Goal: Task Accomplishment & Management: Manage account settings

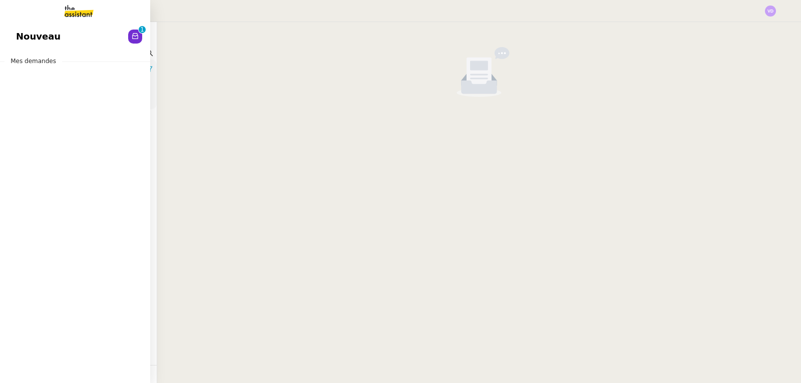
click at [34, 33] on span "Nouveau" at bounding box center [38, 36] width 45 height 15
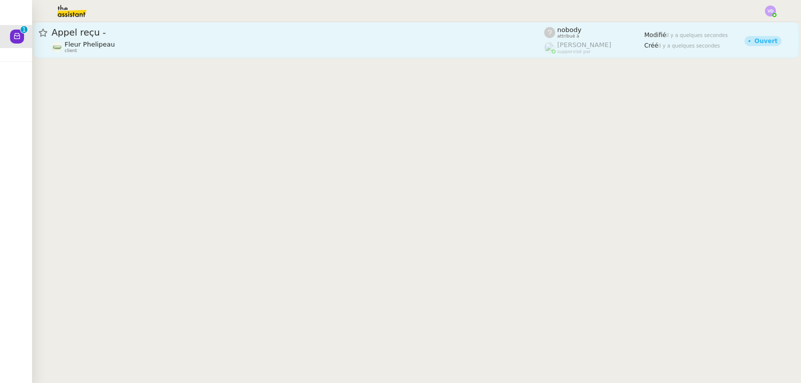
click at [240, 50] on div "Fleur Phelipeau client" at bounding box center [298, 47] width 492 height 13
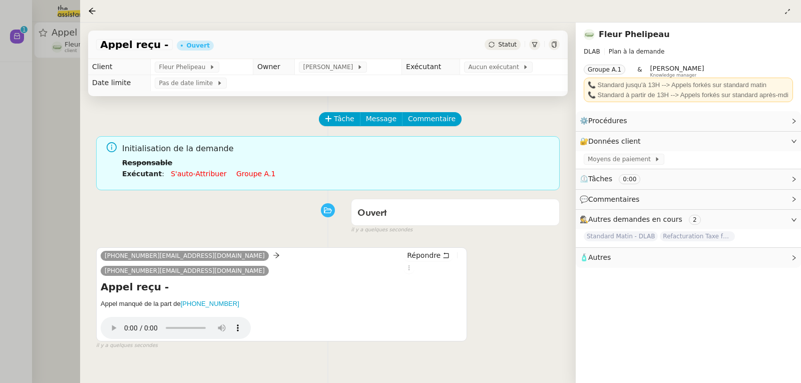
click at [511, 48] on span "Statut" at bounding box center [507, 44] width 19 height 7
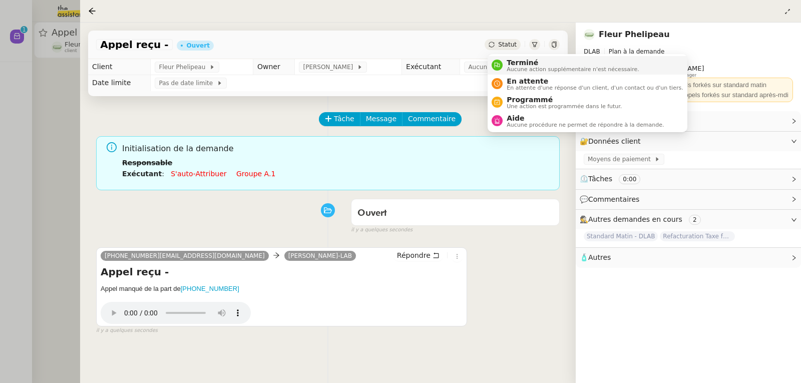
click at [528, 65] on span "Terminé" at bounding box center [572, 63] width 132 height 8
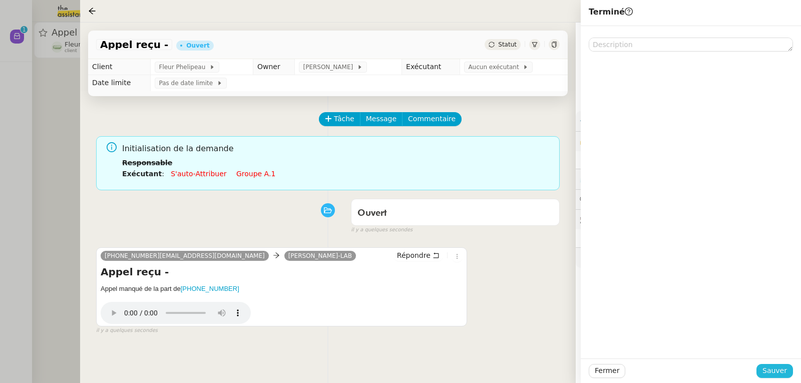
click at [776, 375] on span "Sauver" at bounding box center [774, 371] width 25 height 12
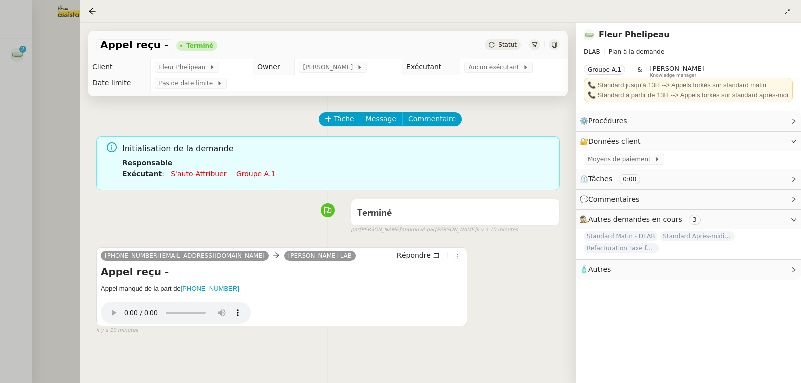
click at [30, 74] on div at bounding box center [400, 191] width 801 height 383
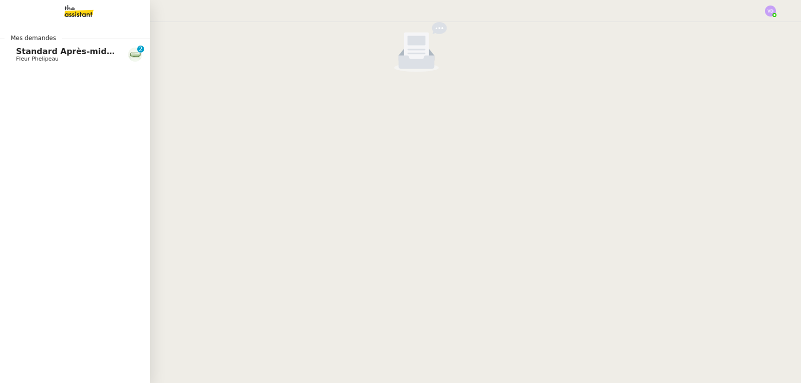
click at [20, 55] on span "Standard Après-midi - DLAB" at bounding box center [79, 52] width 126 height 10
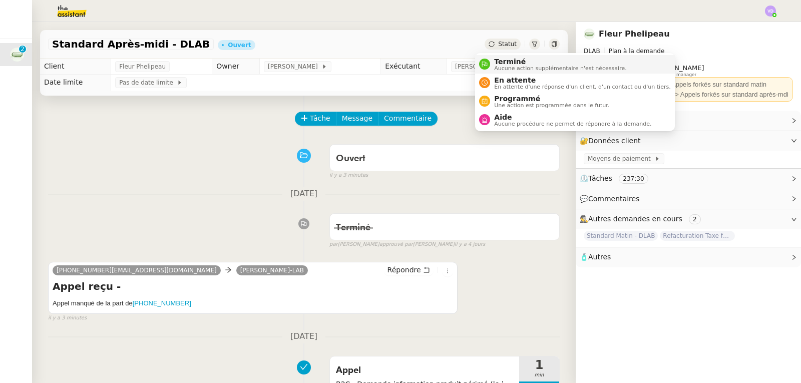
click at [499, 68] on span "Aucune action supplémentaire n'est nécessaire." at bounding box center [560, 69] width 132 height 6
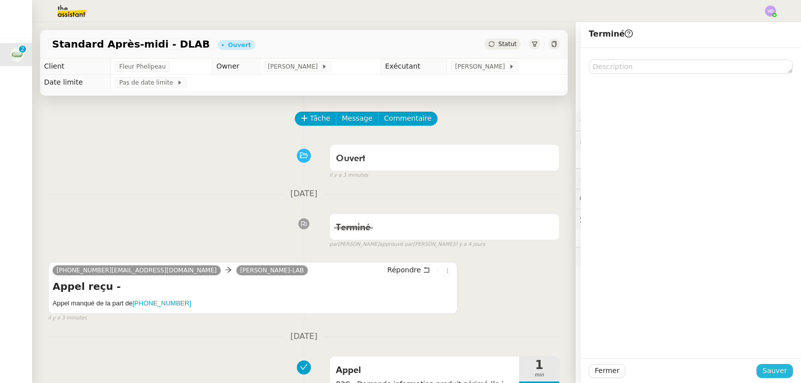
click at [779, 374] on span "Sauver" at bounding box center [774, 371] width 25 height 12
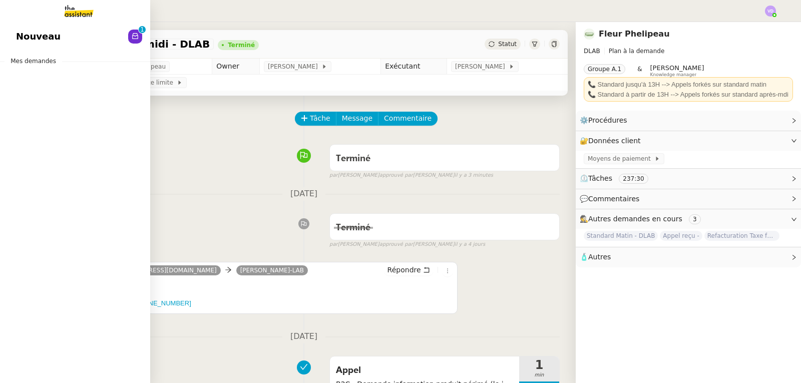
drag, startPoint x: 26, startPoint y: 33, endPoint x: 83, endPoint y: 45, distance: 57.7
click at [27, 33] on span "Nouveau" at bounding box center [38, 36] width 45 height 15
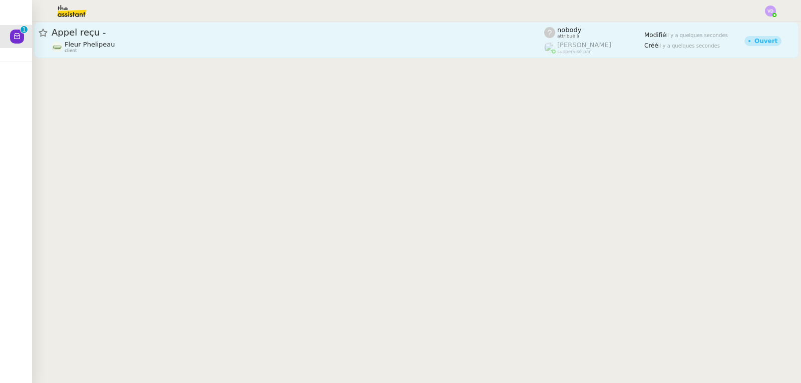
click at [224, 48] on div "Fleur Phelipeau client" at bounding box center [298, 47] width 492 height 13
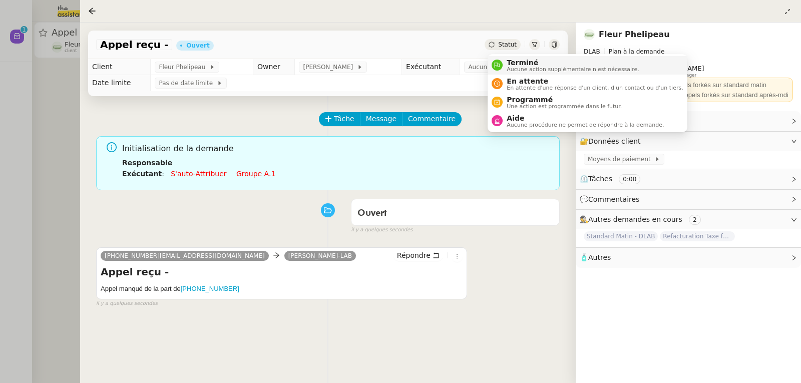
click at [518, 69] on span "Aucune action supplémentaire n'est nécessaire." at bounding box center [572, 70] width 132 height 6
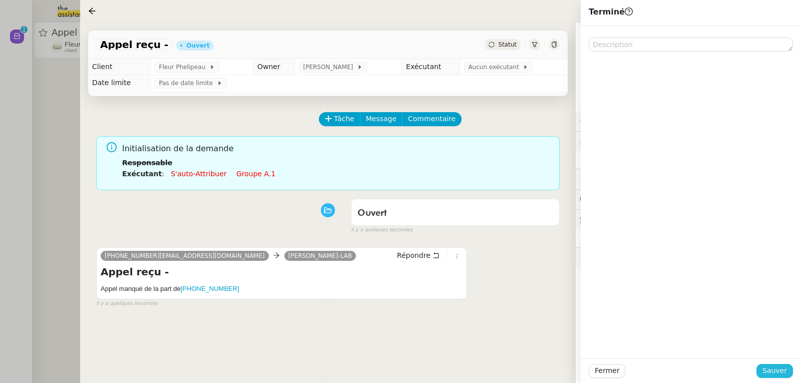
click at [767, 369] on span "Sauver" at bounding box center [774, 371] width 25 height 12
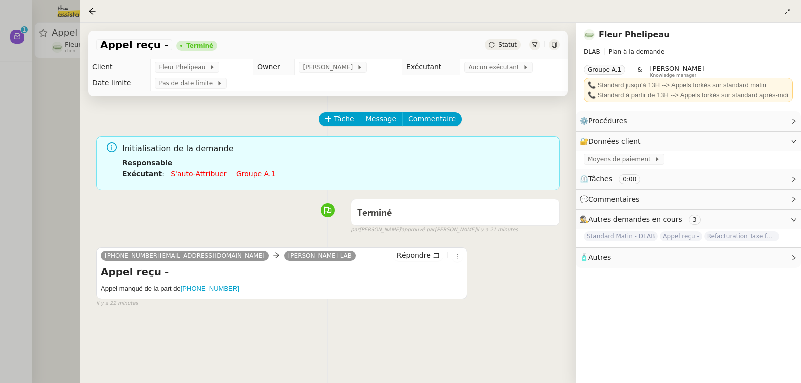
click at [68, 90] on div at bounding box center [400, 191] width 801 height 383
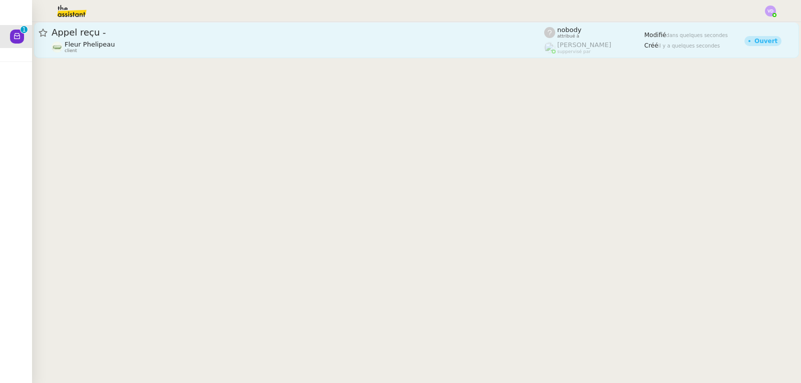
click at [96, 44] on span "Fleur Phelipeau" at bounding box center [90, 45] width 51 height 8
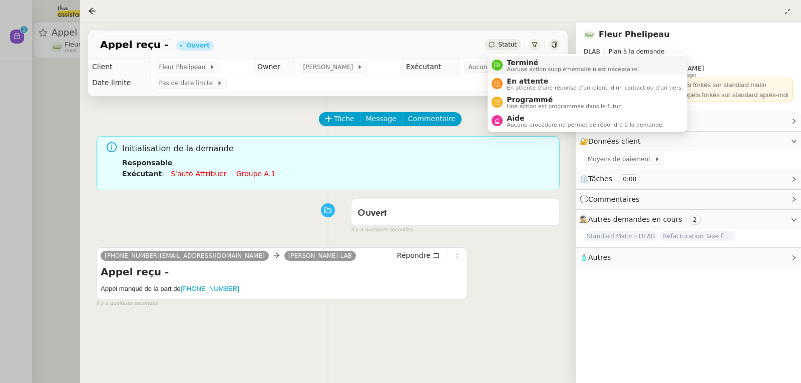
click at [505, 61] on div "Terminé Aucune action supplémentaire n'est nécessaire." at bounding box center [570, 66] width 136 height 14
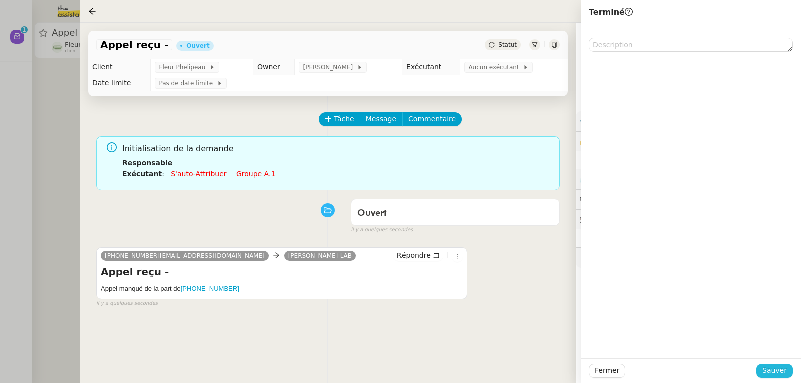
click at [780, 372] on span "Sauver" at bounding box center [774, 371] width 25 height 12
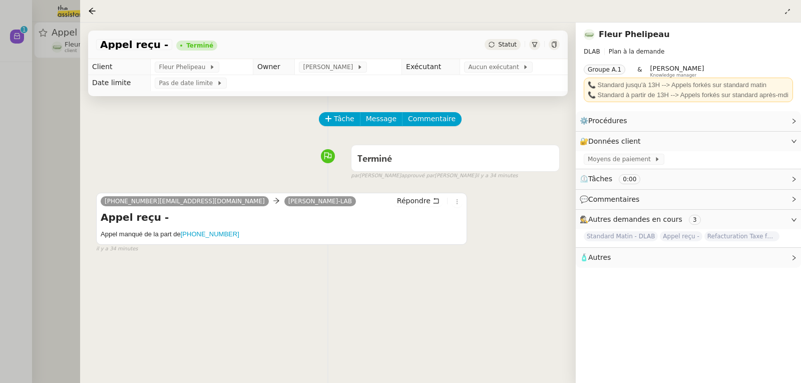
click at [31, 111] on div at bounding box center [400, 191] width 801 height 383
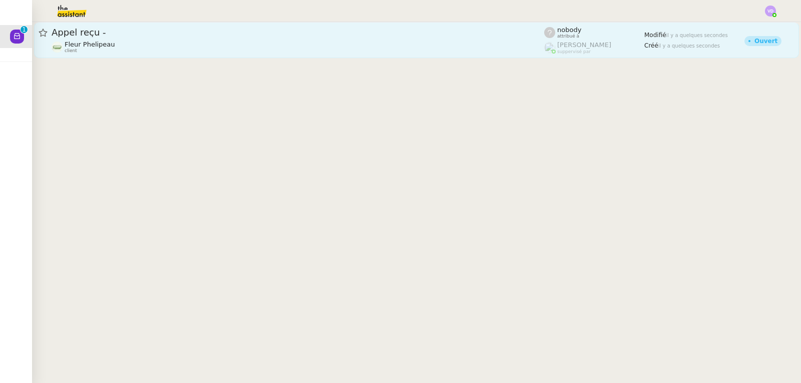
click at [91, 29] on span "Appel reçu -" at bounding box center [298, 32] width 492 height 9
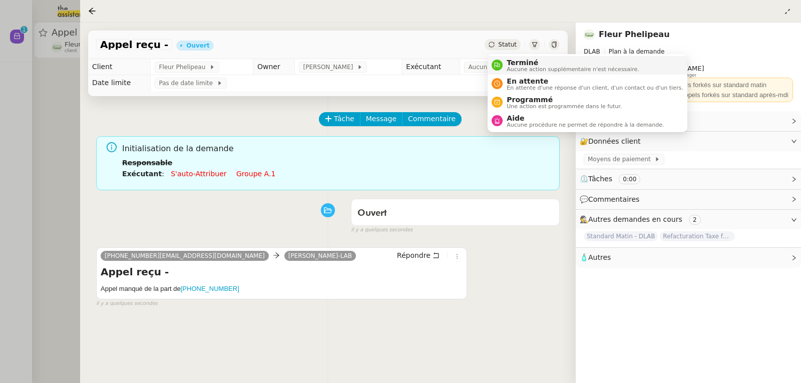
click at [508, 59] on span "Terminé" at bounding box center [572, 63] width 132 height 8
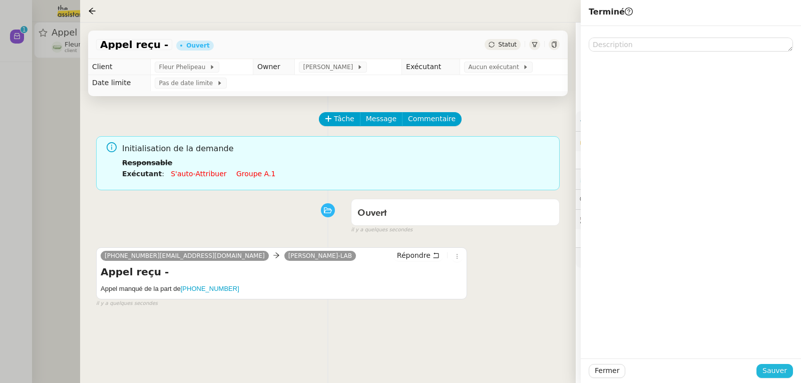
click at [771, 370] on span "Sauver" at bounding box center [774, 371] width 25 height 12
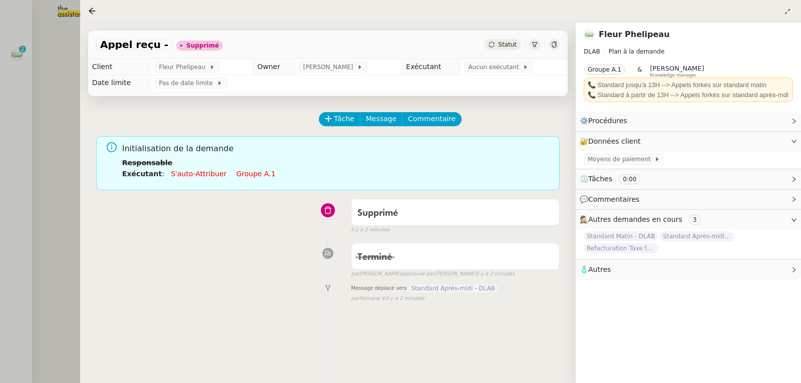
click at [78, 68] on div at bounding box center [400, 191] width 801 height 383
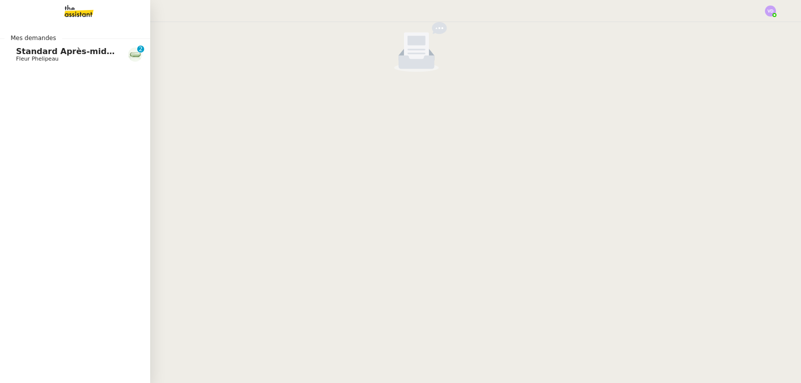
click at [28, 53] on span "Standard Après-midi - DLAB" at bounding box center [79, 52] width 126 height 10
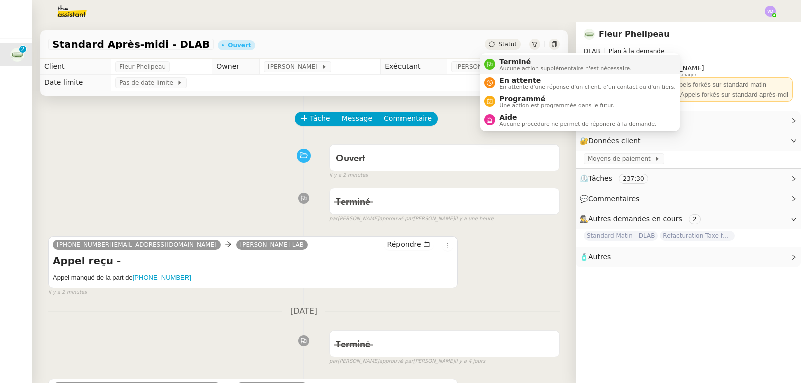
click at [507, 60] on span "Terminé" at bounding box center [565, 62] width 132 height 8
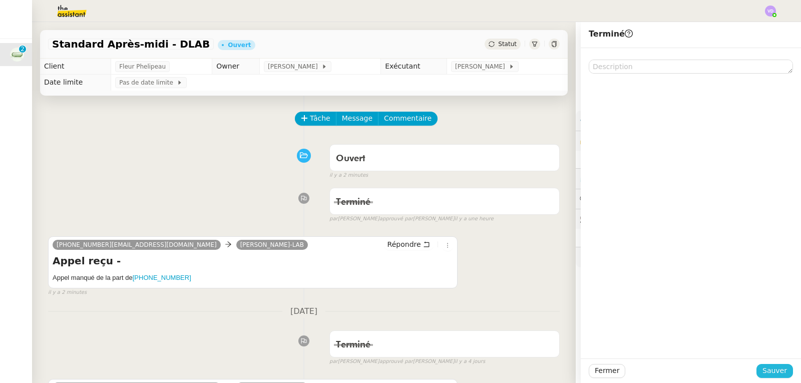
click at [777, 369] on span "Sauver" at bounding box center [774, 371] width 25 height 12
